Goal: Task Accomplishment & Management: Use online tool/utility

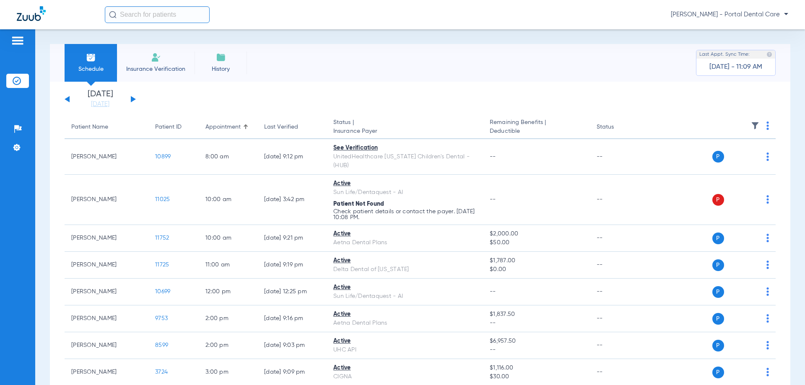
click at [132, 97] on button at bounding box center [133, 99] width 5 height 6
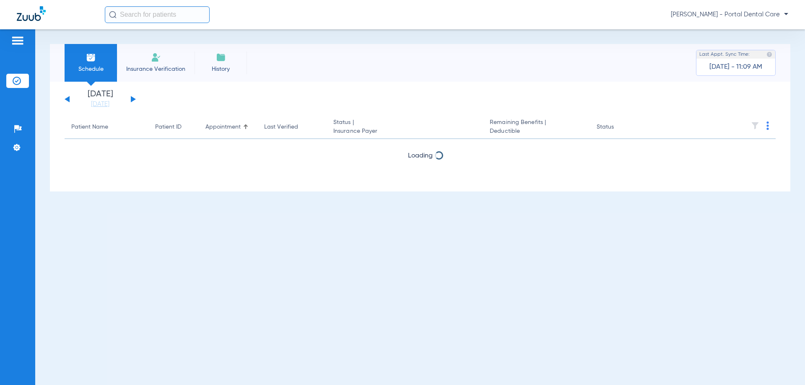
click at [132, 97] on button at bounding box center [133, 99] width 5 height 6
click at [69, 98] on button at bounding box center [67, 99] width 5 height 6
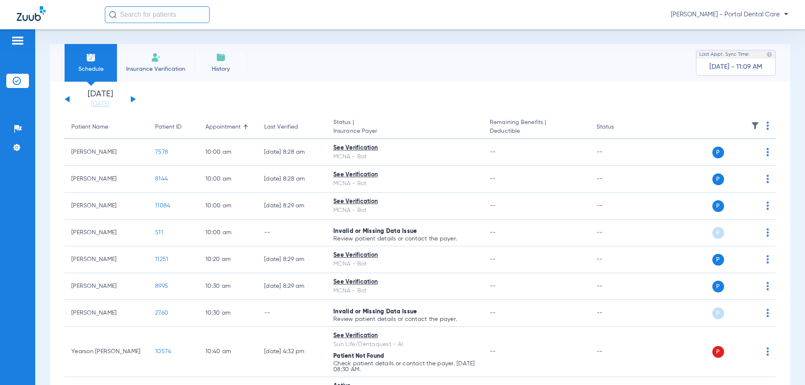
click at [767, 126] on img at bounding box center [768, 126] width 3 height 8
click at [724, 160] on span "Verify All" at bounding box center [730, 159] width 50 height 6
